Goal: Information Seeking & Learning: Learn about a topic

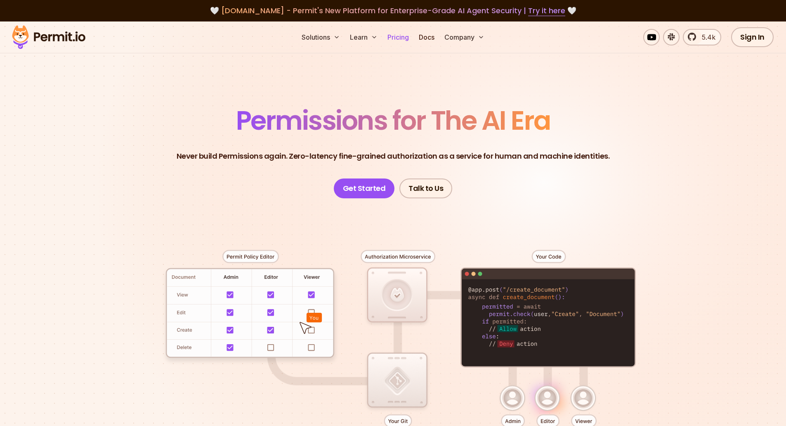
click at [393, 33] on link "Pricing" at bounding box center [398, 37] width 28 height 17
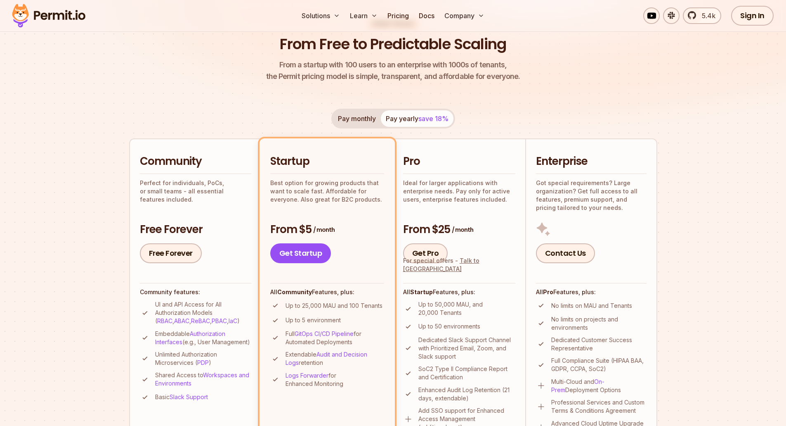
scroll to position [83, 0]
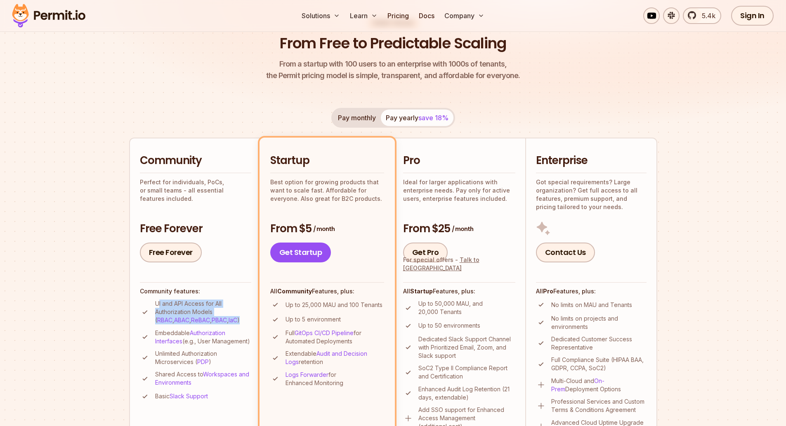
drag, startPoint x: 157, startPoint y: 303, endPoint x: 236, endPoint y: 324, distance: 81.6
click at [235, 324] on p "UI and API Access for All Authorization Models ( RBAC , ABAC , ReBAC , PBAC , I…" at bounding box center [203, 311] width 96 height 25
drag, startPoint x: 230, startPoint y: 344, endPoint x: 156, endPoint y: 333, distance: 74.3
click at [158, 332] on p "Embeddable Authorization Interfaces (e.g., User Management)" at bounding box center [203, 337] width 96 height 17
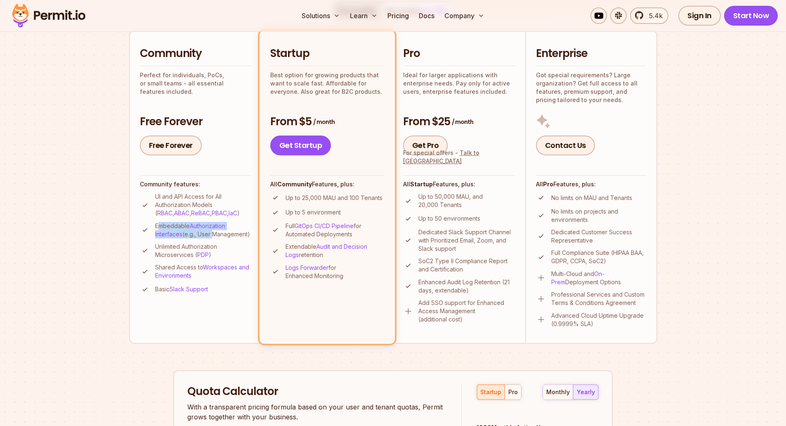
scroll to position [206, 0]
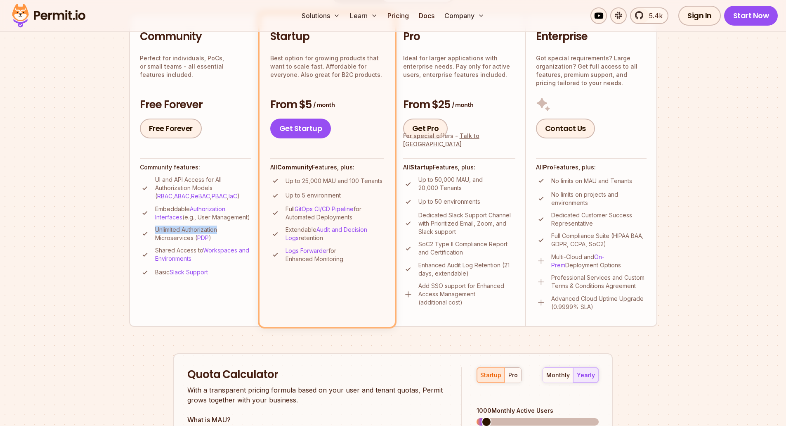
drag, startPoint x: 156, startPoint y: 237, endPoint x: 223, endPoint y: 237, distance: 66.9
click at [223, 237] on p "Unlimited Authorization Microservices ( PDP )" at bounding box center [203, 233] width 96 height 17
click at [227, 242] on p "Unlimited Authorization Microservices ( PDP )" at bounding box center [203, 233] width 96 height 17
drag, startPoint x: 219, startPoint y: 248, endPoint x: 150, endPoint y: 237, distance: 69.8
click at [150, 237] on li "Unlimited Authorization Microservices ( PDP )" at bounding box center [195, 233] width 111 height 17
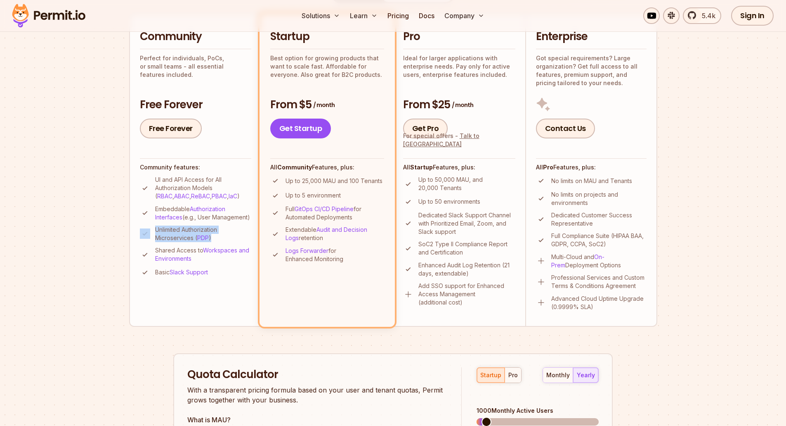
scroll to position [0, 0]
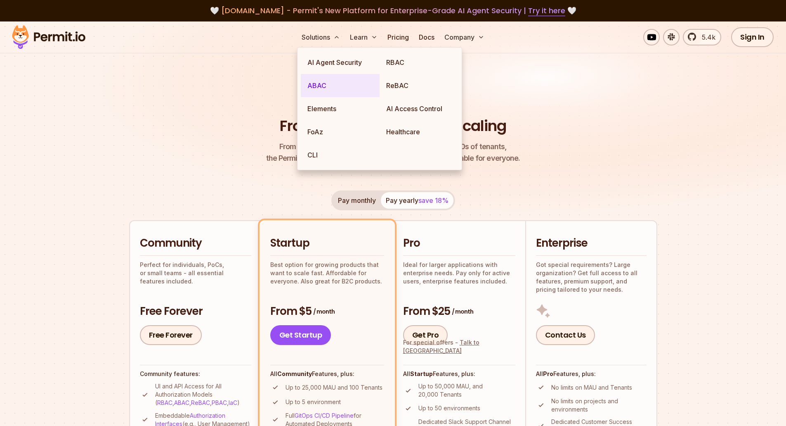
click at [321, 83] on link "ABAC" at bounding box center [340, 85] width 79 height 23
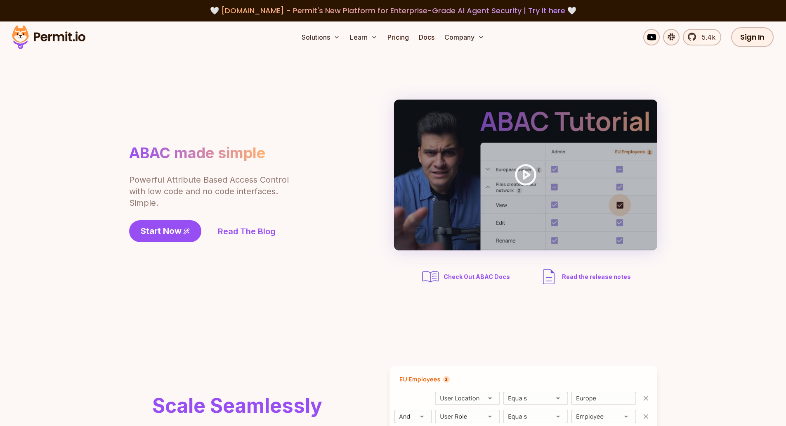
click at [208, 185] on p "Powerful Attribute Based Access Control with low code and no code interfaces. S…" at bounding box center [209, 191] width 161 height 35
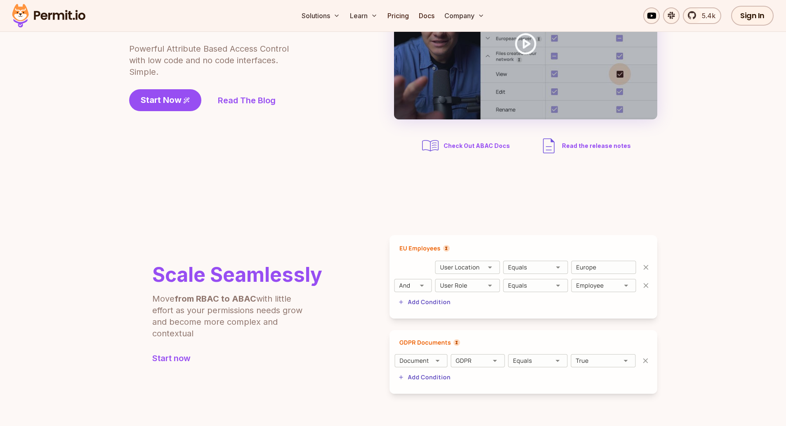
scroll to position [165, 0]
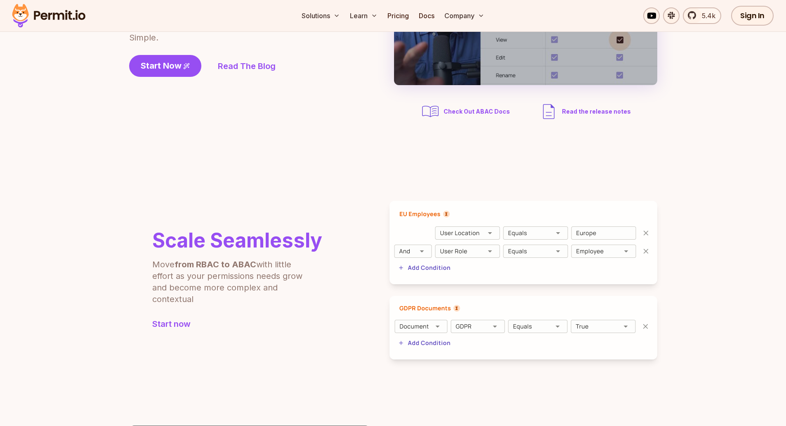
drag, startPoint x: 189, startPoint y: 268, endPoint x: 229, endPoint y: 297, distance: 49.0
click at [256, 295] on p "Move from RBAC to ABAC with little effort as your permissions needs grow and be…" at bounding box center [232, 281] width 161 height 46
click at [172, 324] on link "Start now" at bounding box center [237, 324] width 170 height 12
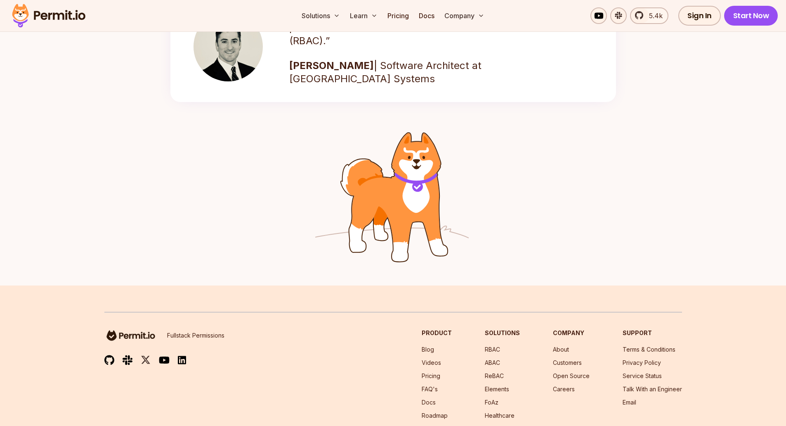
scroll to position [1304, 0]
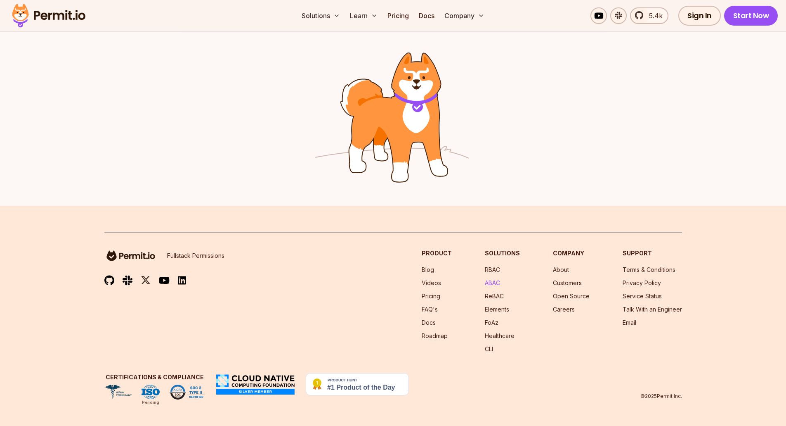
click at [492, 282] on link "ABAC" at bounding box center [492, 282] width 15 height 7
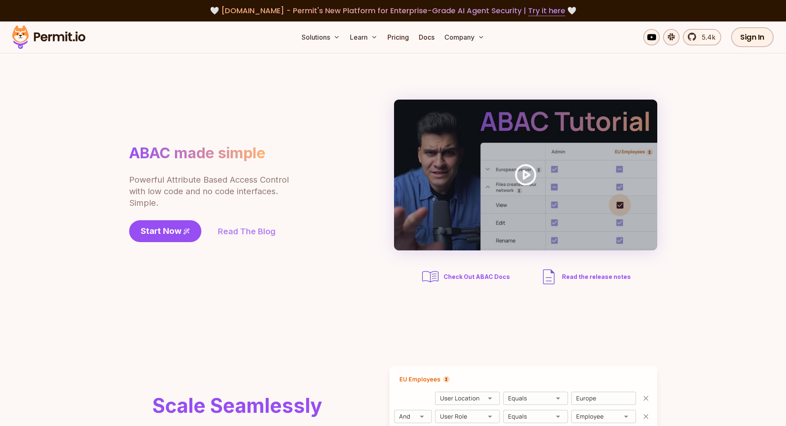
click at [260, 233] on link "Read The Blog" at bounding box center [247, 231] width 58 height 12
click at [581, 277] on span "Read the release notes" at bounding box center [596, 276] width 69 height 8
click at [484, 275] on span "Check Out ABAC Docs" at bounding box center [477, 276] width 66 height 8
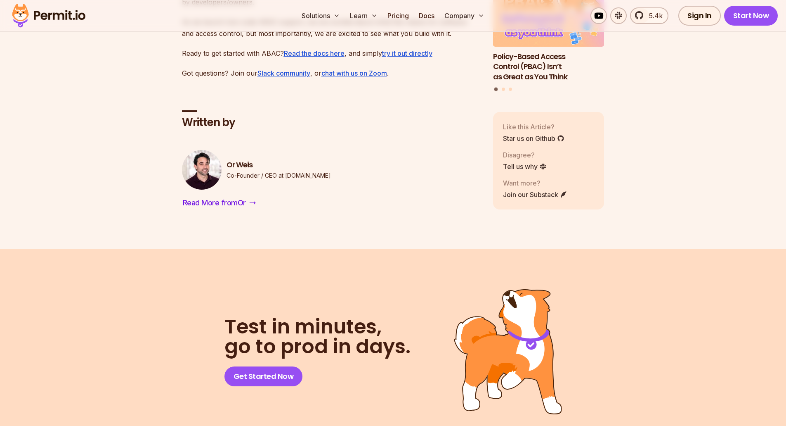
scroll to position [1692, 0]
